Goal: Task Accomplishment & Management: Manage account settings

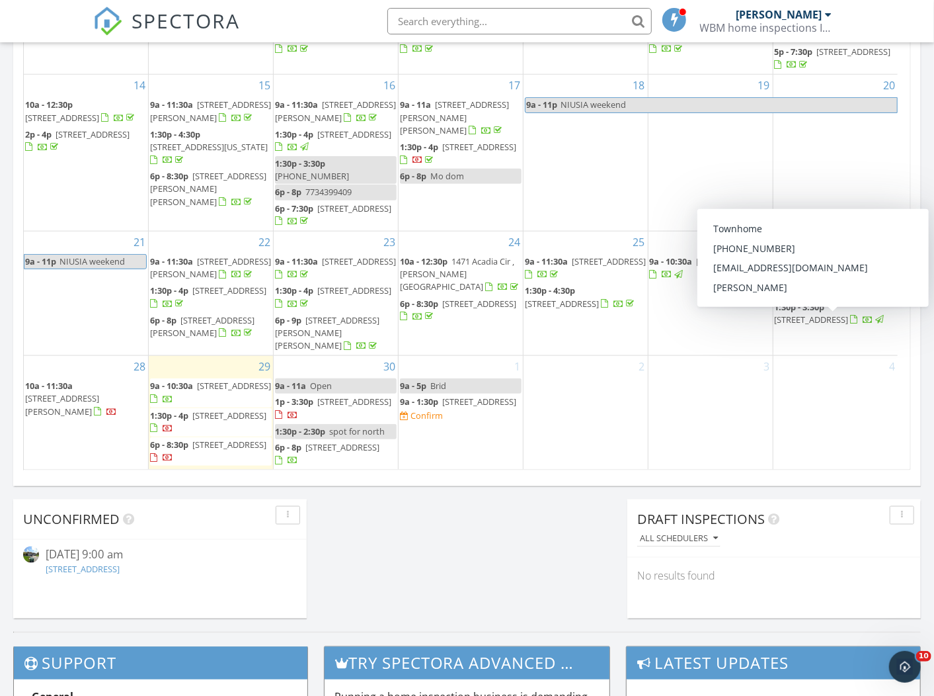
scroll to position [660, 0]
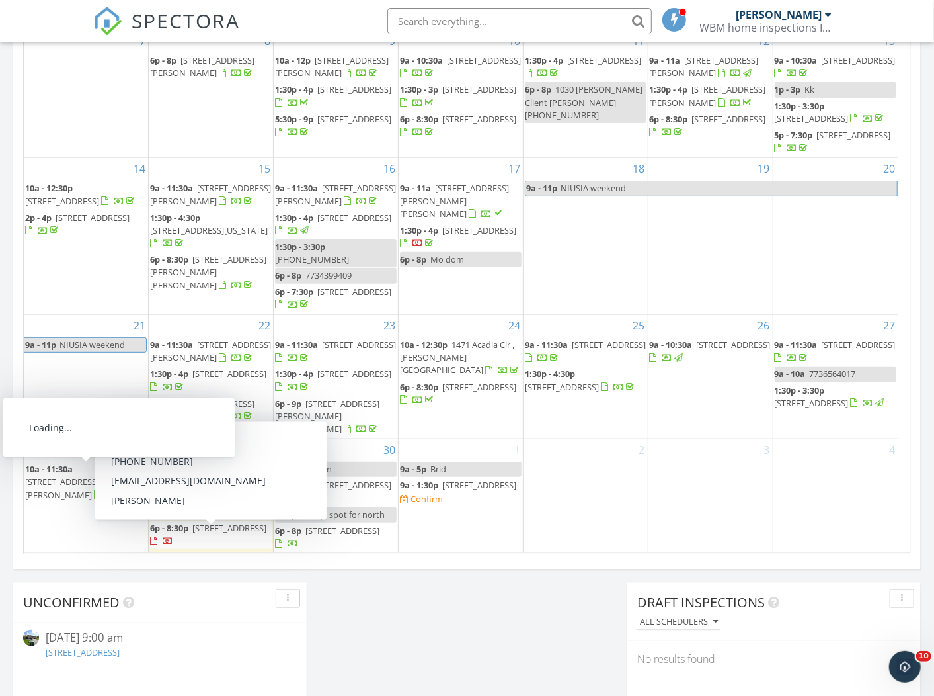
click at [72, 473] on span "10a - 11:30a" at bounding box center [49, 469] width 48 height 12
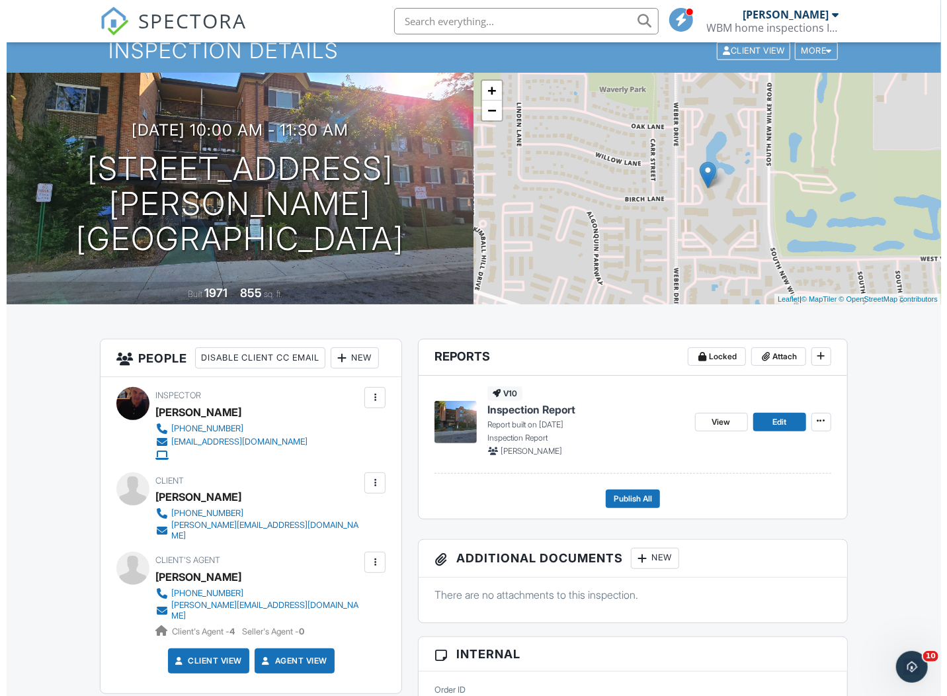
scroll to position [82, 0]
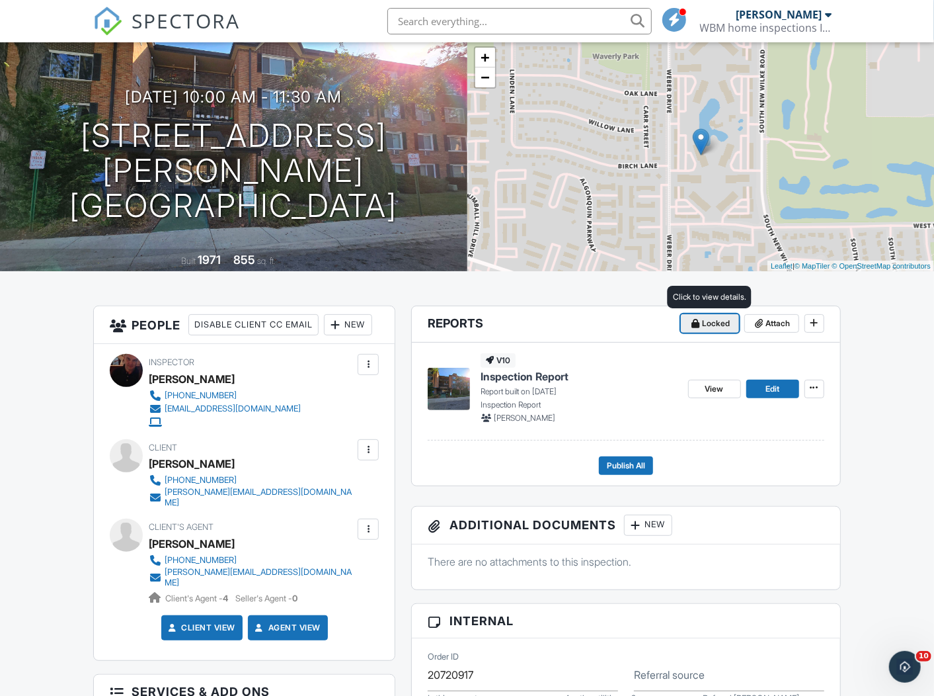
click at [694, 319] on icon at bounding box center [696, 323] width 8 height 9
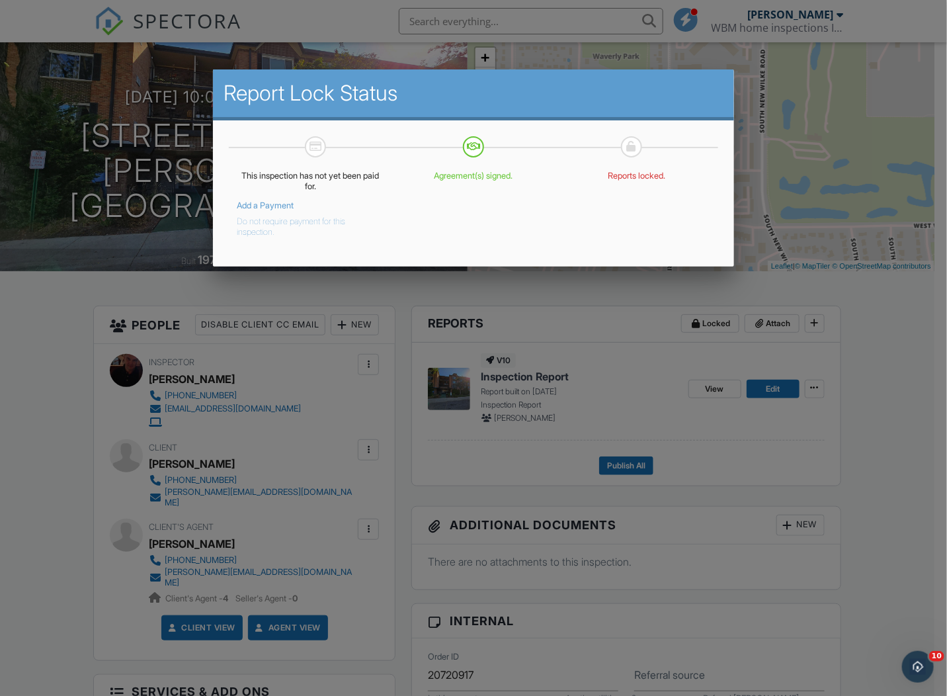
click at [252, 227] on button "Do not require payment for this inspection." at bounding box center [301, 224] width 128 height 26
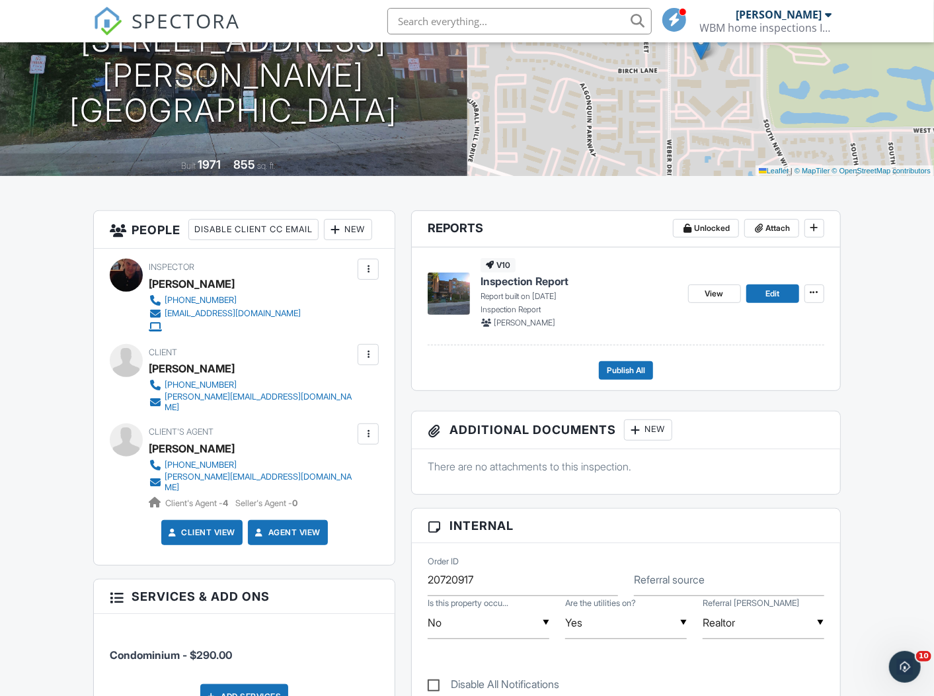
scroll to position [165, 0]
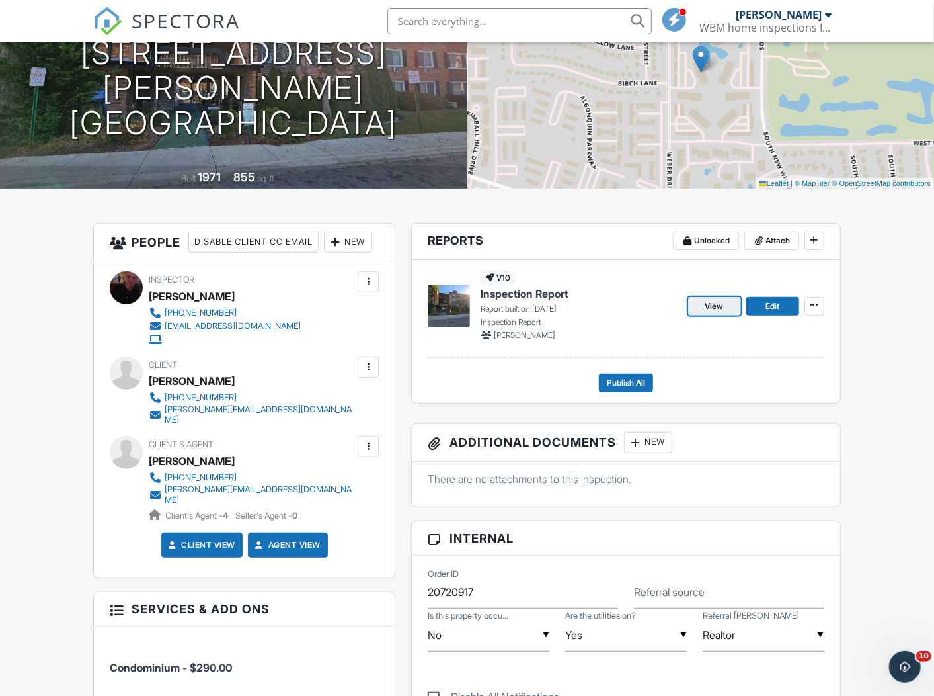
click at [719, 303] on span "View" at bounding box center [714, 305] width 19 height 13
